Goal: Find specific page/section: Find specific page/section

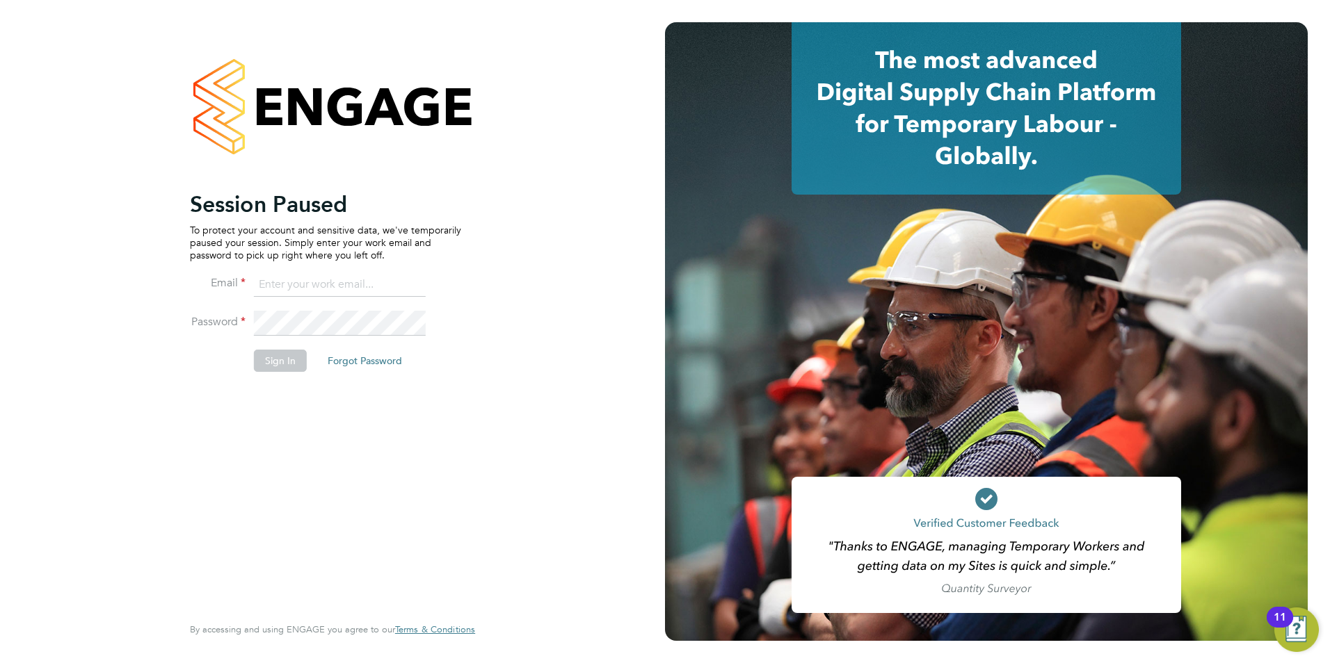
type input "libby@mmpconsultancy.co.uk"
click at [280, 357] on button "Sign In" at bounding box center [280, 361] width 53 height 22
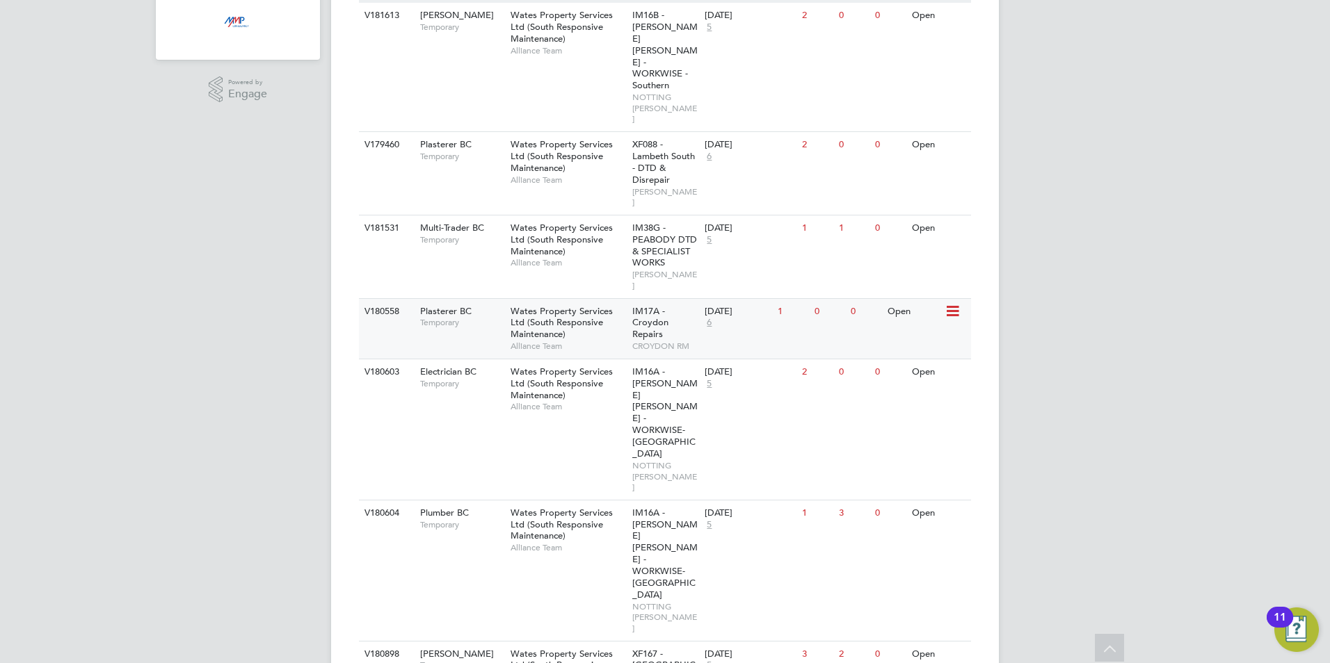
scroll to position [417, 0]
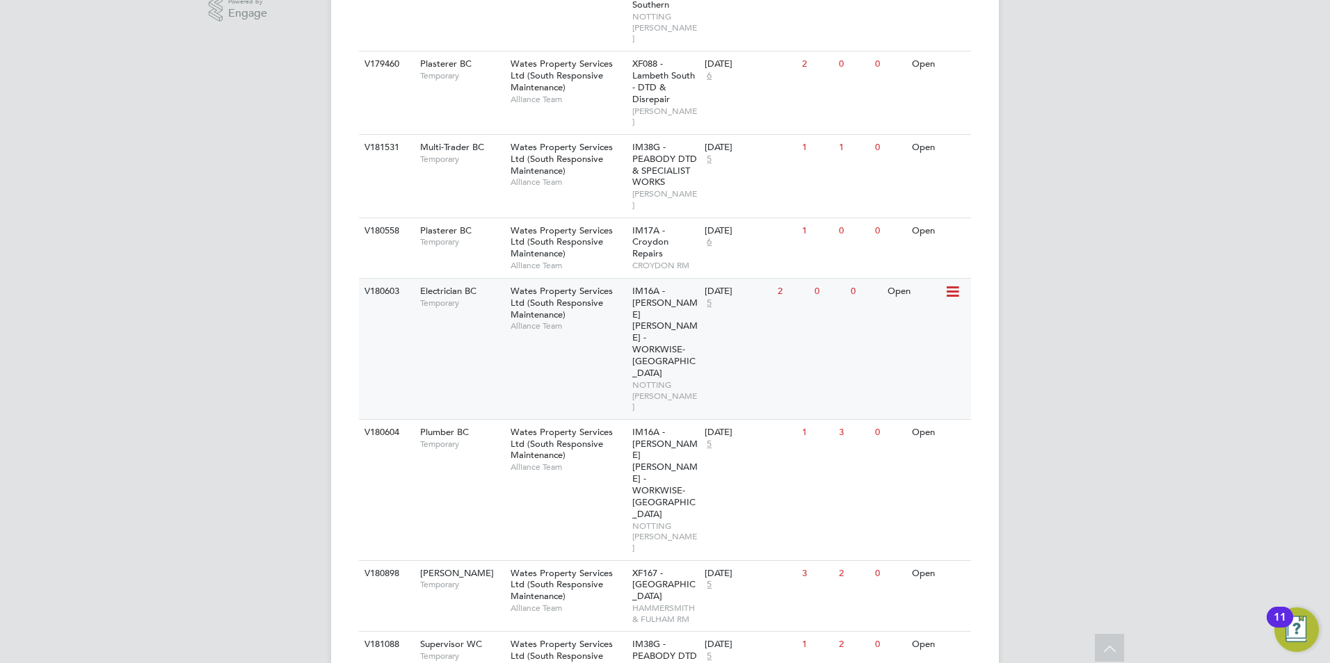
click at [492, 279] on div "Electrician BC Temporary" at bounding box center [458, 297] width 97 height 36
